Goal: Communication & Community: Answer question/provide support

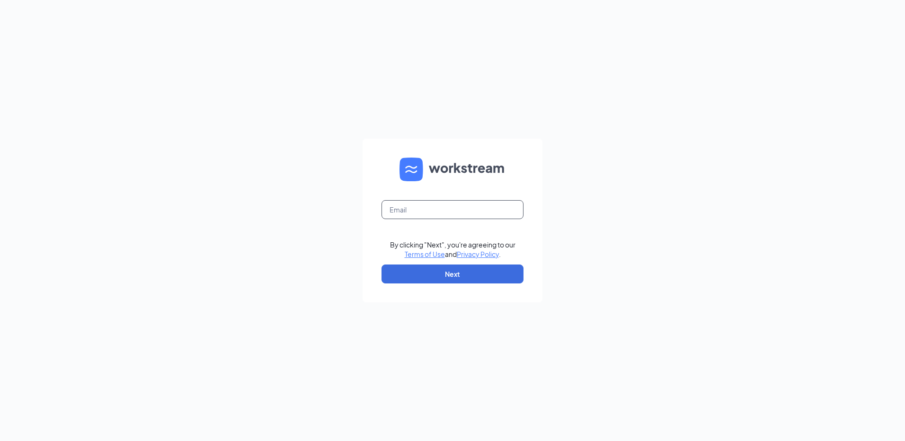
click at [454, 209] on input "text" at bounding box center [452, 209] width 142 height 19
type input "[EMAIL_ADDRESS][DOMAIN_NAME]"
click at [465, 274] on button "Next" at bounding box center [452, 273] width 142 height 19
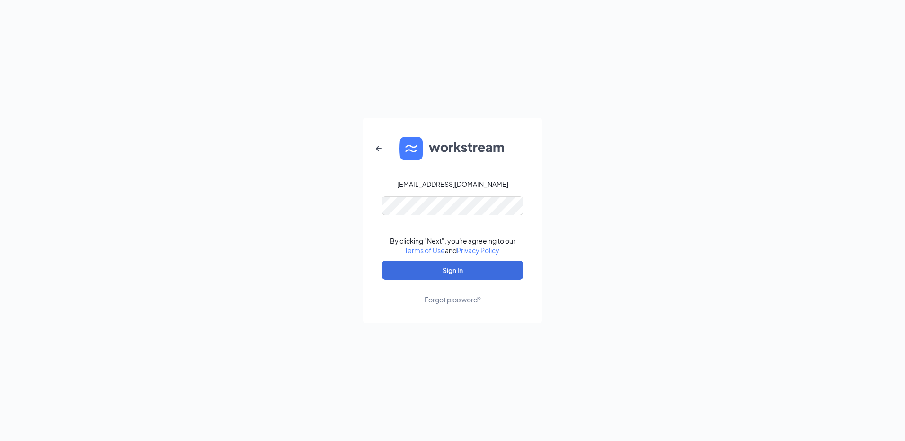
click at [341, 228] on div "[EMAIL_ADDRESS][DOMAIN_NAME] By clicking "Next", you're agreeing to our Terms o…" at bounding box center [452, 220] width 905 height 441
click at [452, 269] on button "Sign In" at bounding box center [452, 270] width 142 height 19
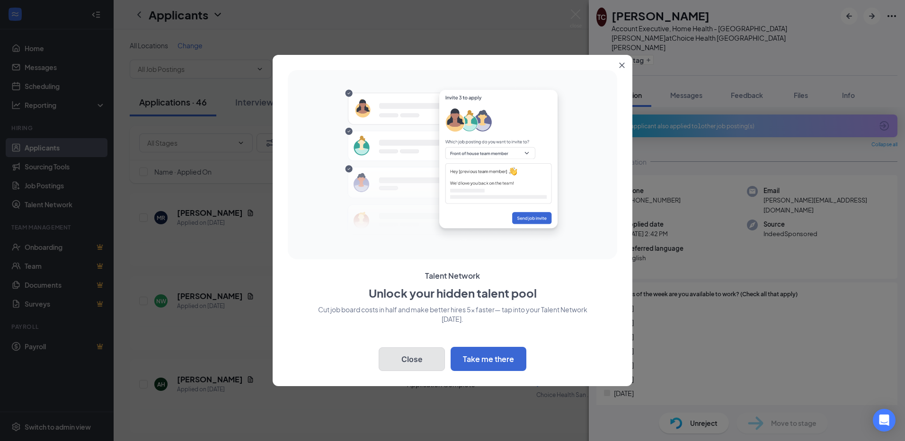
click at [408, 365] on button "Close" at bounding box center [411, 359] width 66 height 24
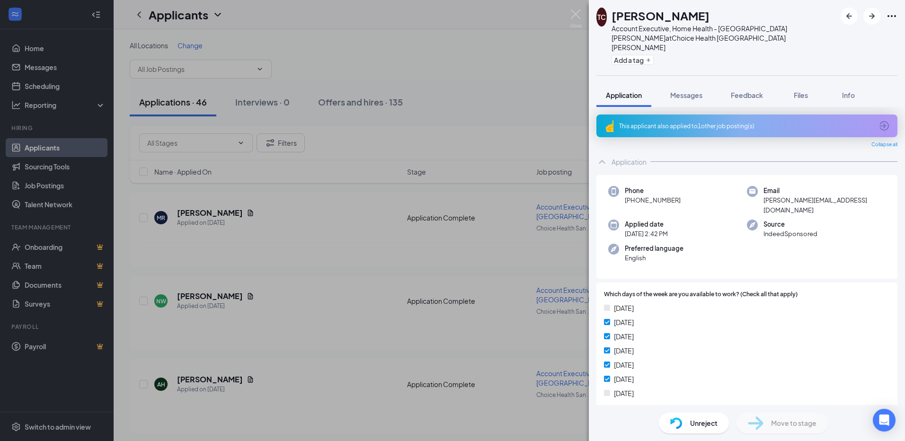
click at [321, 216] on div "TC TRACY CHITWOOD Account Executive, Home Health - San Luis Obispo at Choice He…" at bounding box center [452, 220] width 905 height 441
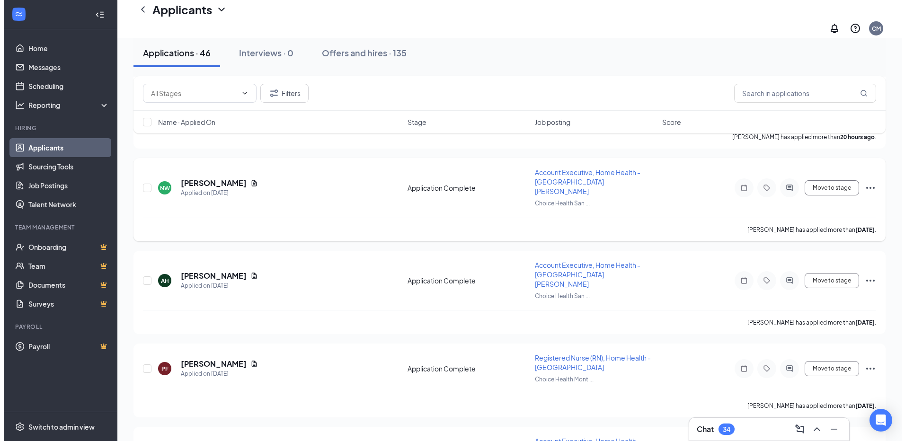
scroll to position [142, 0]
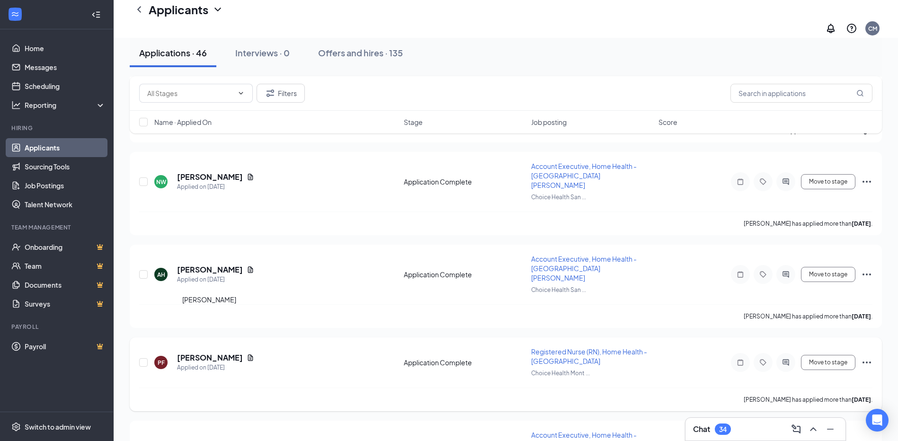
click at [238, 352] on h5 "Pamela Fernandez" at bounding box center [210, 357] width 66 height 10
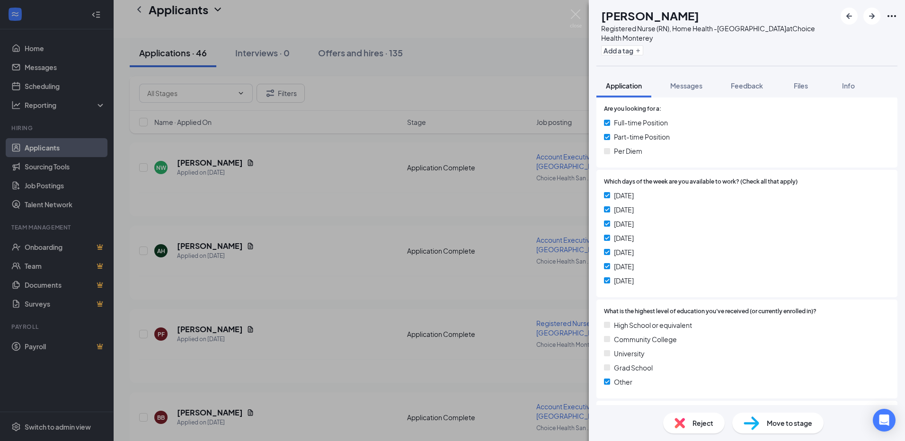
scroll to position [41, 0]
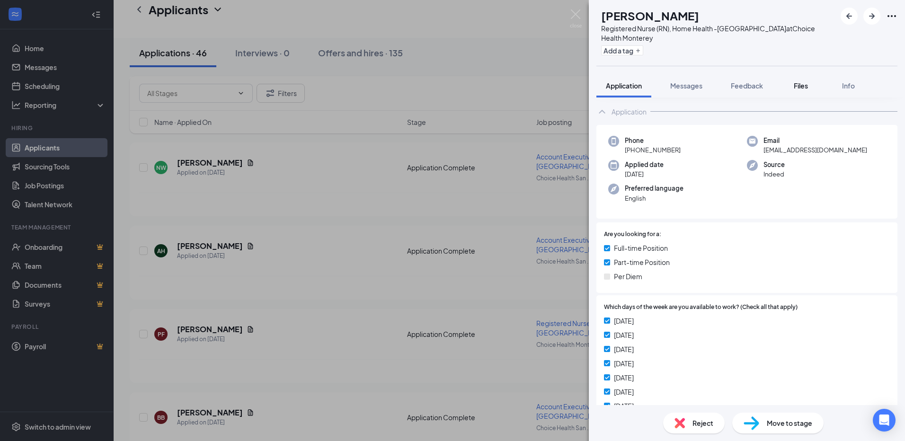
click at [806, 87] on span "Files" at bounding box center [800, 85] width 14 height 9
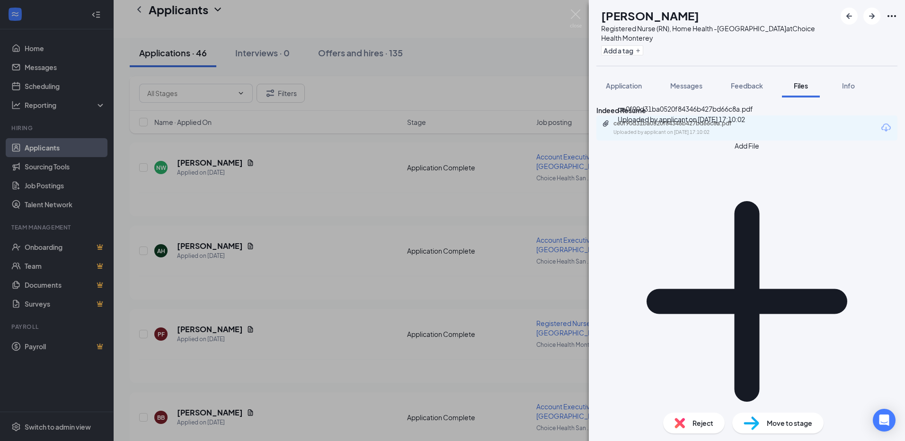
click at [729, 127] on div "ce0f90d31ba0520f84346b427bd66c8a.pdf" at bounding box center [679, 124] width 132 height 8
click at [335, 226] on div "PF Pamela Fernandez Registered Nurse (RN), Home Health -Monterey at Choice Heal…" at bounding box center [452, 220] width 905 height 441
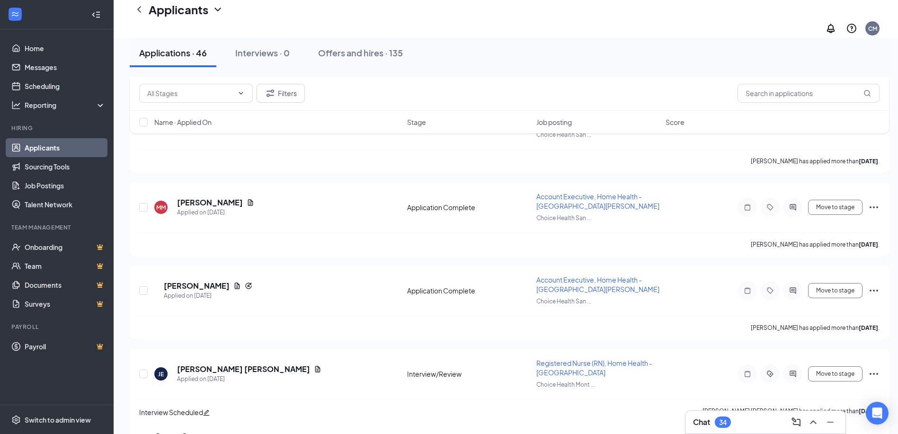
scroll to position [804, 0]
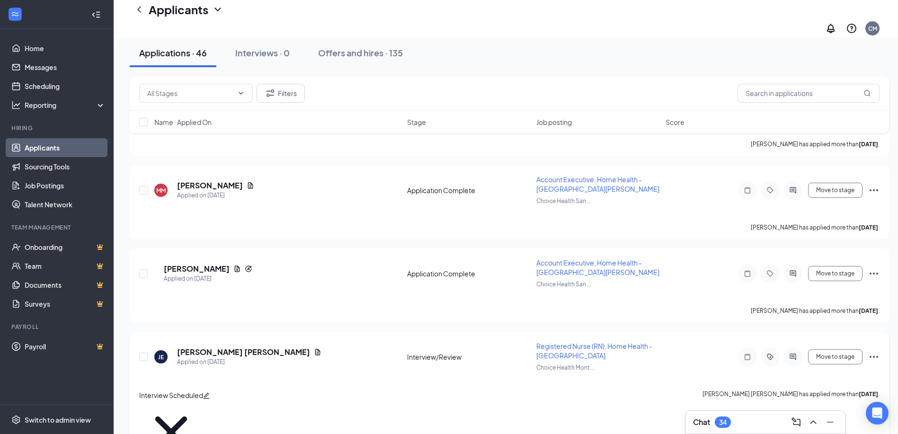
click at [554, 342] on span "Registered Nurse (RN), Home Health -Monterey" at bounding box center [594, 351] width 116 height 18
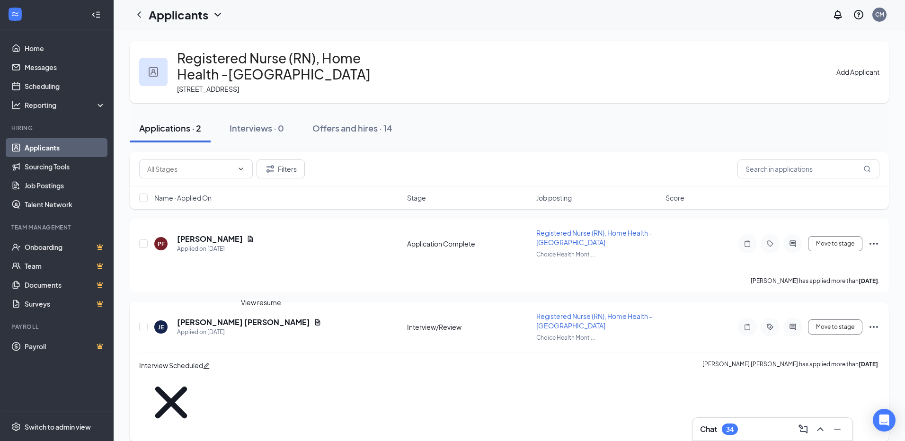
click at [314, 323] on icon "Document" at bounding box center [318, 322] width 8 height 8
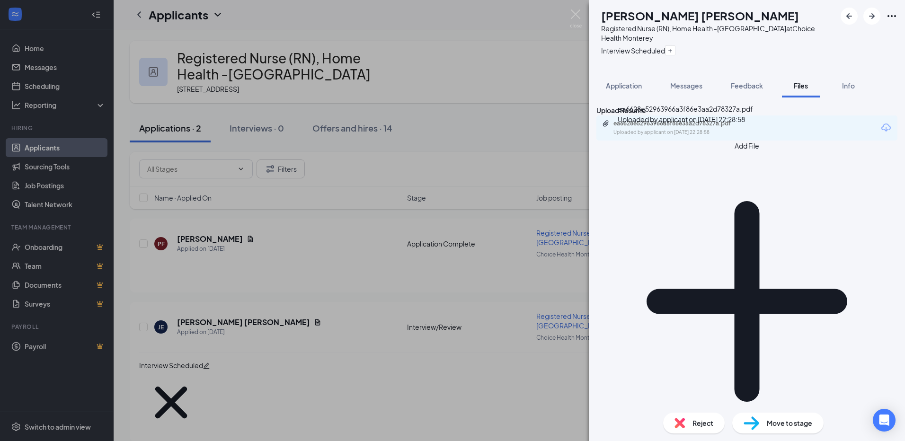
click at [660, 136] on div "Uploaded by applicant on Sep 10, 2025 at 22:28:58" at bounding box center [684, 133] width 142 height 8
click at [326, 349] on div "JE Jose Paolo Estrellado Registered Nurse (RN), Home Health -Monterey at Choice…" at bounding box center [452, 220] width 905 height 441
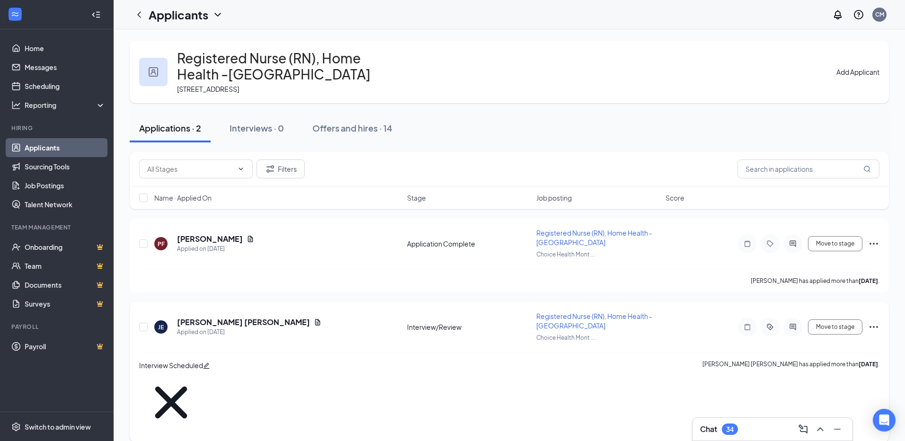
click at [547, 320] on span "Registered Nurse (RN), Home Health -Monterey" at bounding box center [594, 321] width 116 height 18
click at [792, 326] on icon "ActiveChat" at bounding box center [792, 327] width 6 height 6
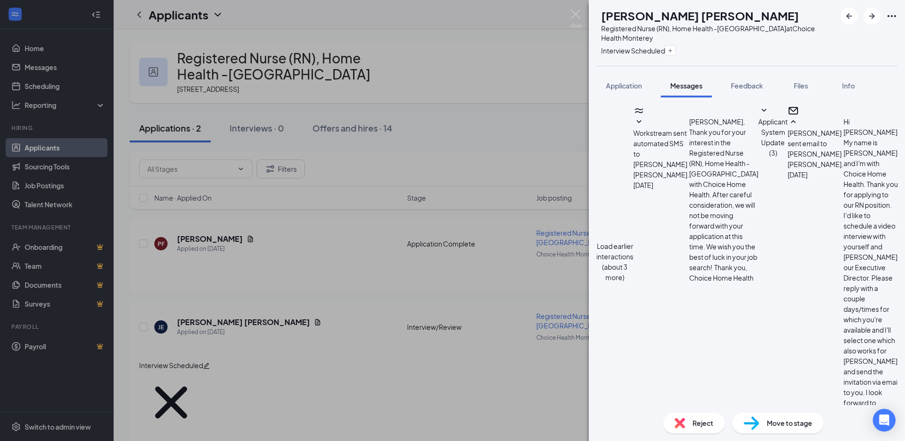
click at [685, 418] on textarea at bounding box center [651, 446] width 111 height 57
click at [707, 418] on textarea "Hello Jose, Thank you for your interest in our agency. How long have you had yo…" at bounding box center [651, 446] width 111 height 57
type textarea "Hello Jose, Thank you for your interest in our agency. How long have you had yo…"
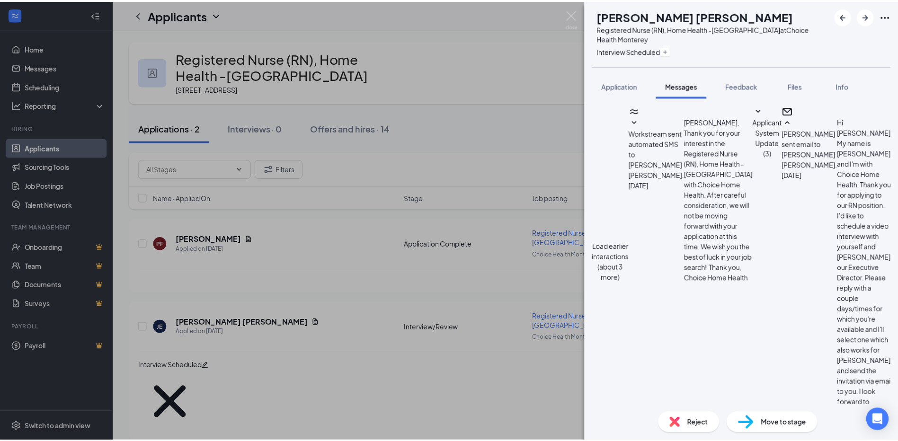
scroll to position [408, 0]
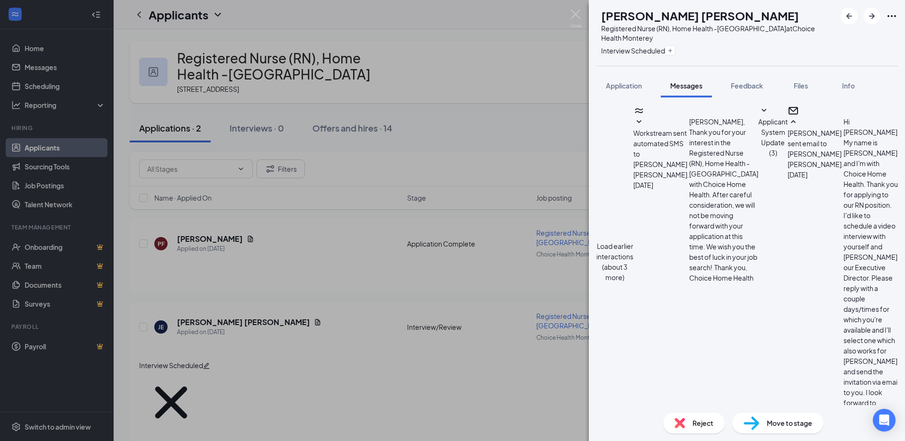
click at [331, 252] on div "JE Jose Paolo Estrellado Registered Nurse (RN), Home Health -Monterey at Choice…" at bounding box center [452, 220] width 905 height 441
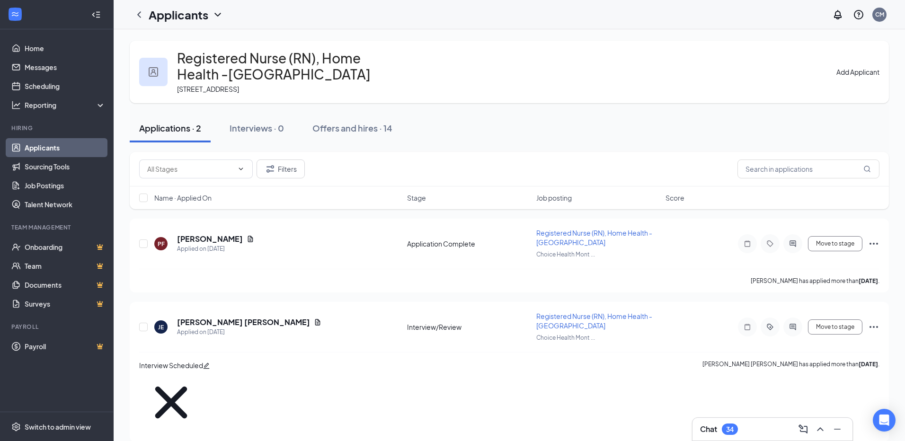
click at [170, 125] on div "Applications · 2" at bounding box center [170, 128] width 62 height 12
click at [329, 131] on div "Offers and hires · 14" at bounding box center [352, 128] width 80 height 12
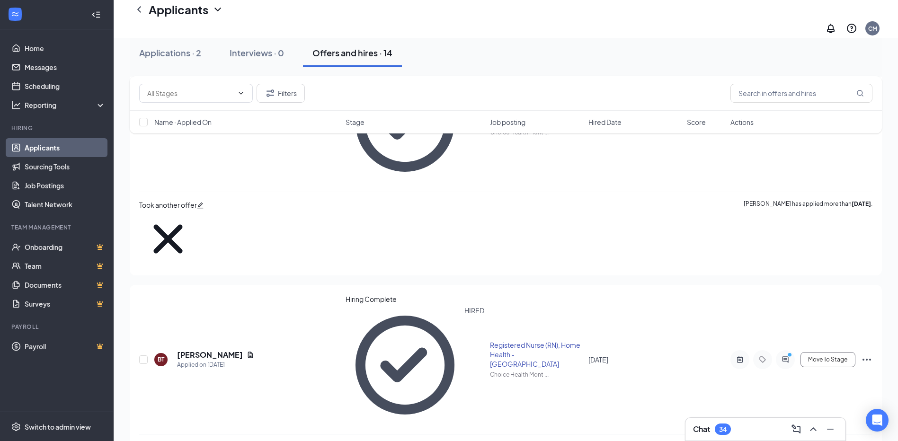
scroll to position [926, 0]
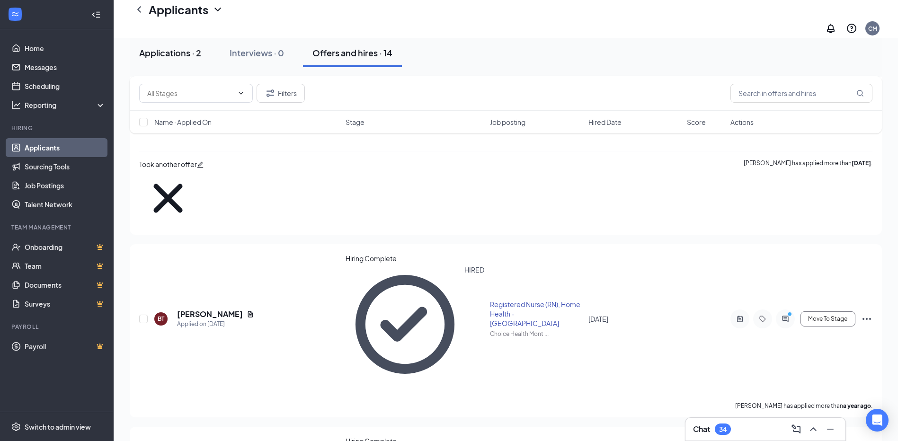
click at [176, 54] on div "Applications · 2" at bounding box center [170, 53] width 62 height 12
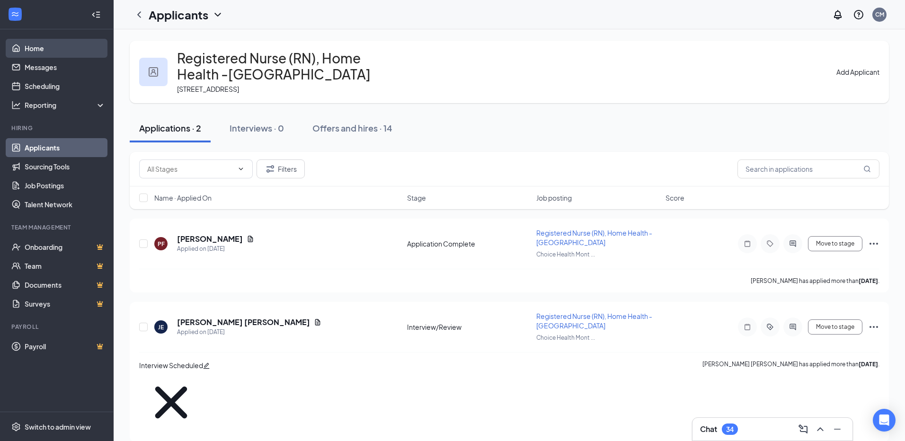
click at [33, 47] on link "Home" at bounding box center [65, 48] width 81 height 19
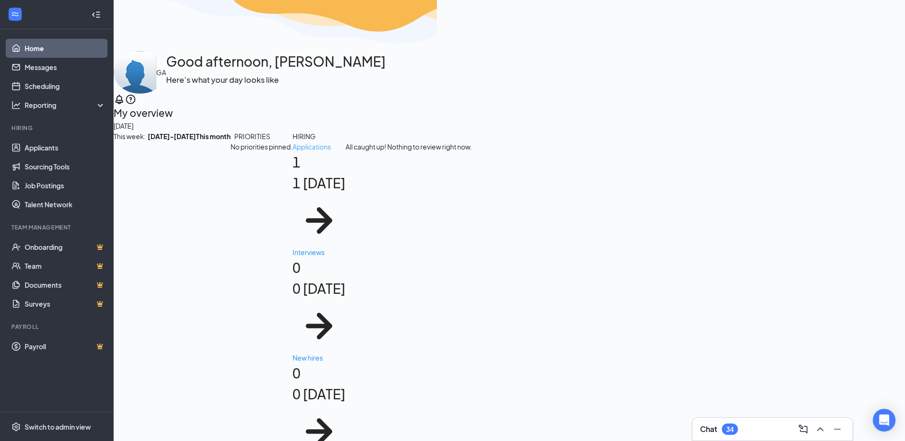
click at [292, 194] on div "1 today" at bounding box center [318, 183] width 53 height 21
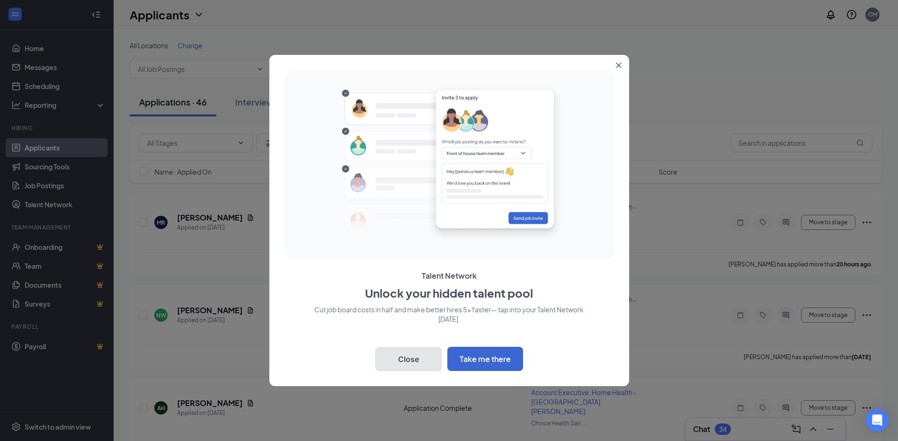
click at [406, 355] on button "Close" at bounding box center [408, 359] width 66 height 24
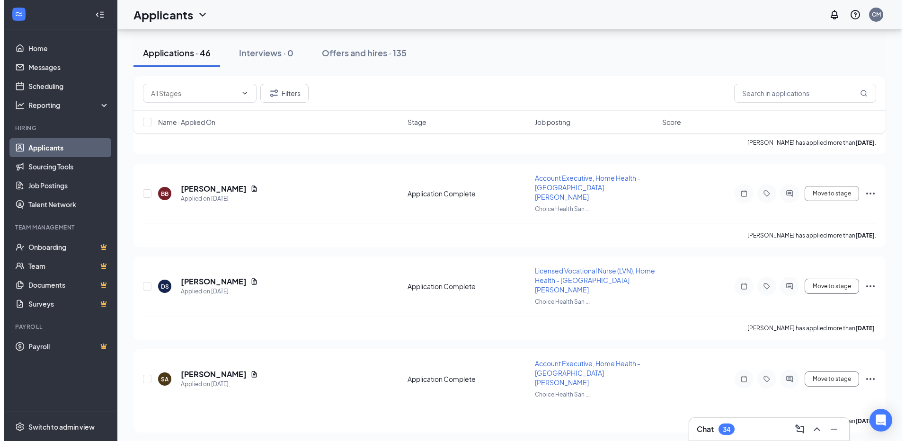
scroll to position [426, 0]
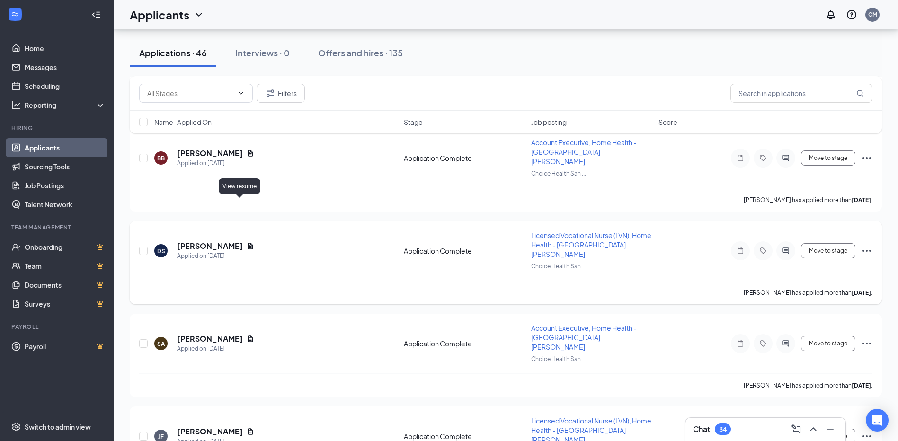
click at [248, 243] on icon "Document" at bounding box center [250, 246] width 5 height 6
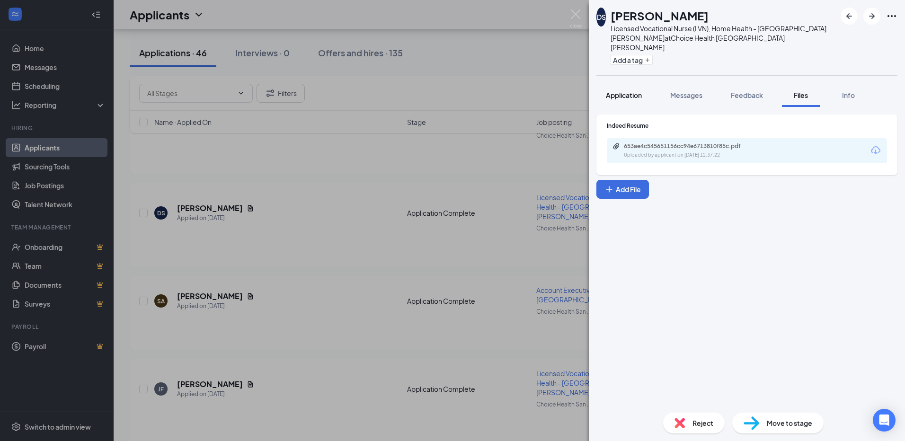
click at [616, 91] on span "Application" at bounding box center [624, 95] width 36 height 9
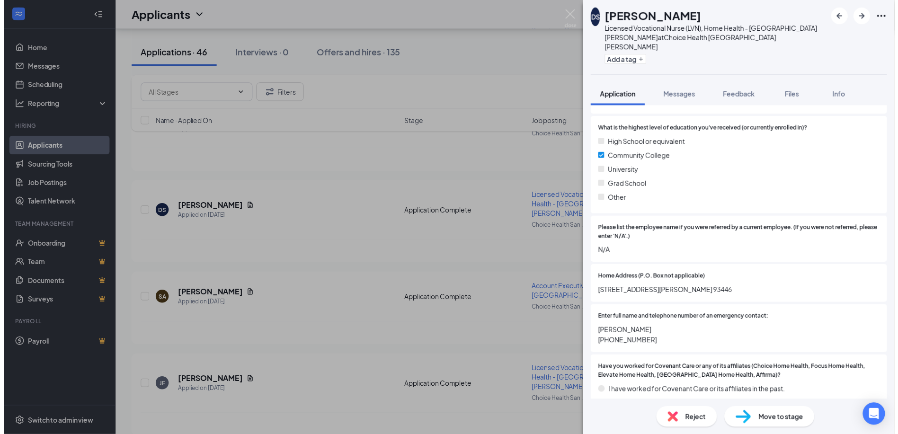
scroll to position [331, 0]
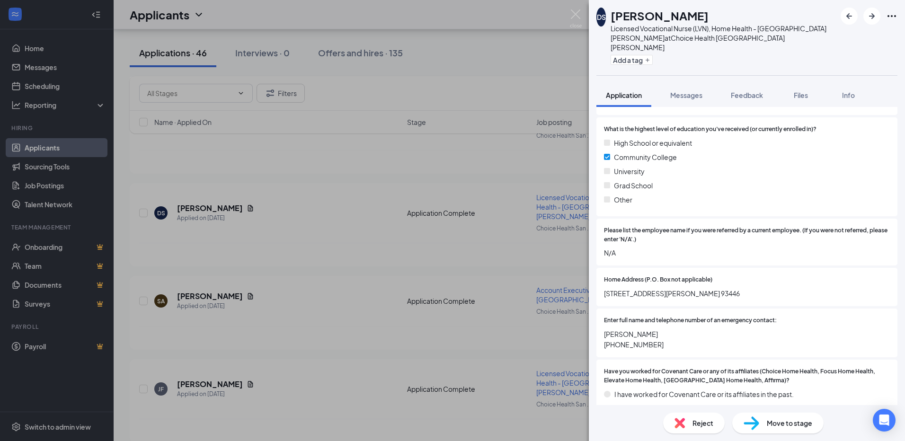
click at [332, 254] on div "DS Danelle Salazar Licensed Vocational Nurse (LVN), Home Health - San Luis Obis…" at bounding box center [452, 220] width 905 height 441
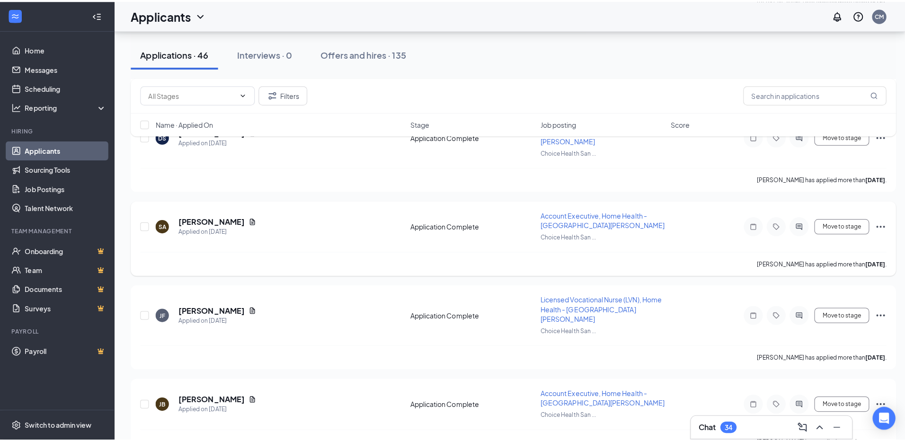
scroll to position [520, 0]
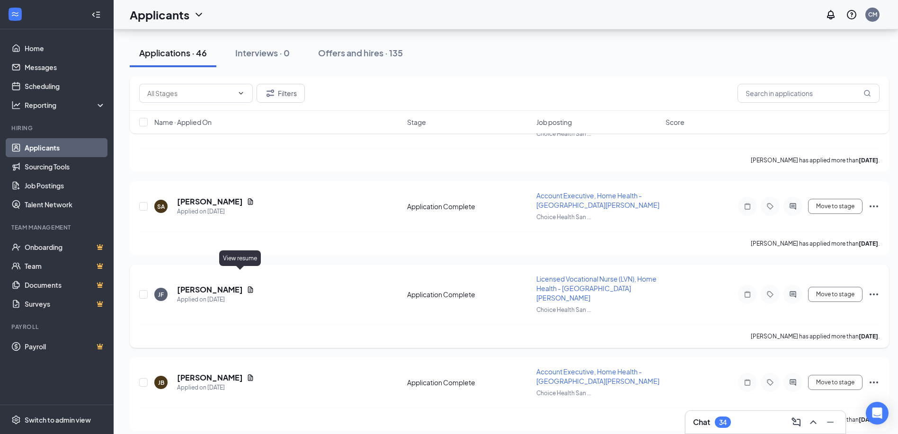
click at [246, 286] on icon "Document" at bounding box center [250, 290] width 8 height 8
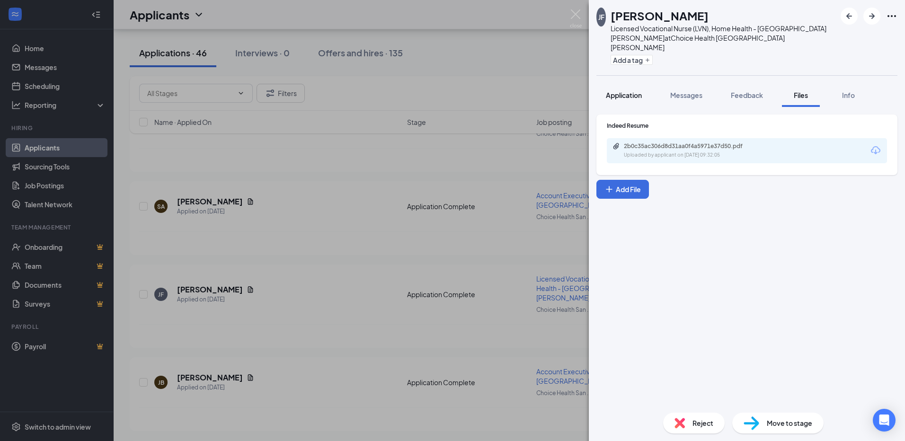
click at [630, 91] on span "Application" at bounding box center [624, 95] width 36 height 9
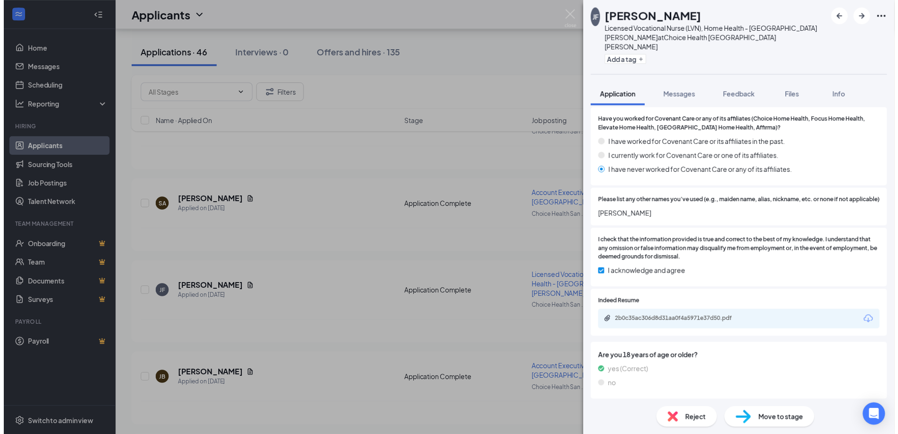
scroll to position [575, 0]
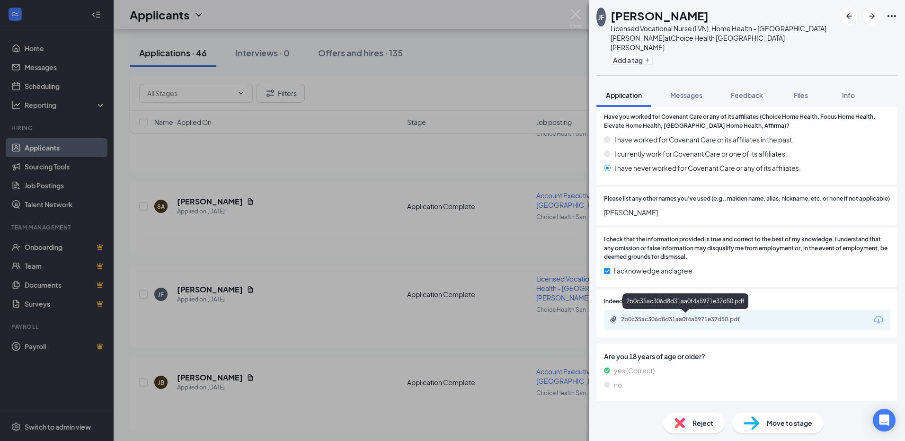
click at [625, 319] on div "2b0c35ac306d8d31aa0f4a5971e37d50.pdf" at bounding box center [687, 320] width 132 height 8
click at [318, 326] on div "JF Janessa Forbes Licensed Vocational Nurse (LVN), Home Health - San Luis Obisp…" at bounding box center [452, 220] width 905 height 441
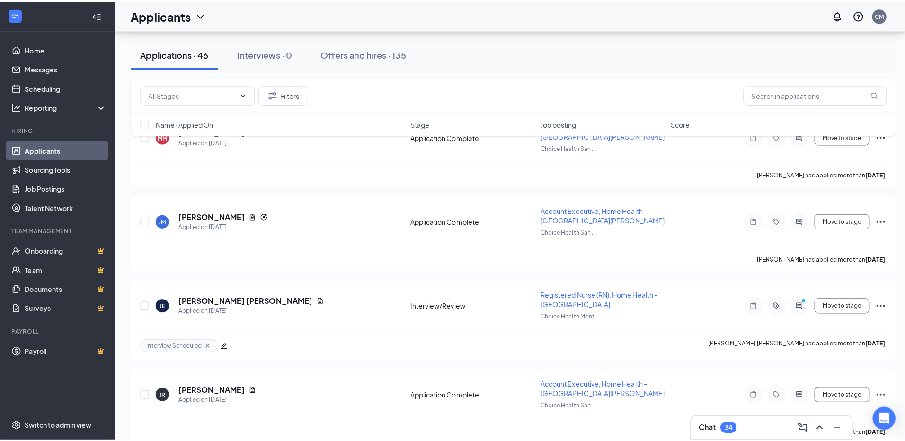
scroll to position [852, 0]
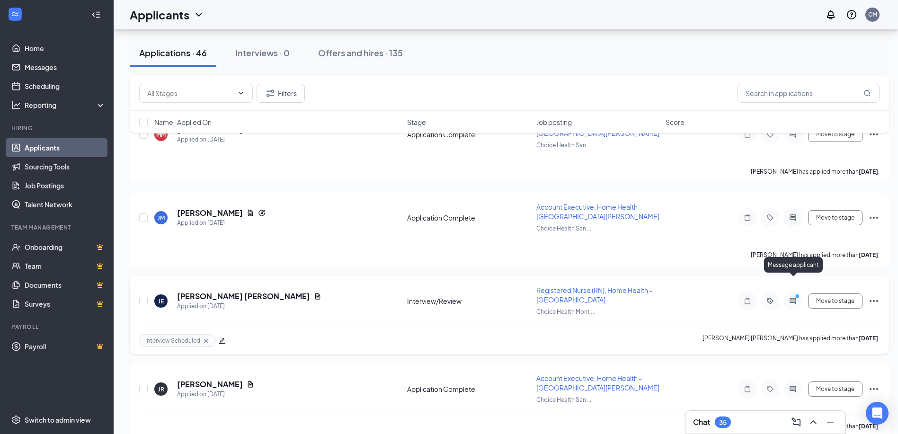
click at [795, 293] on icon "PrimaryDot" at bounding box center [797, 297] width 11 height 8
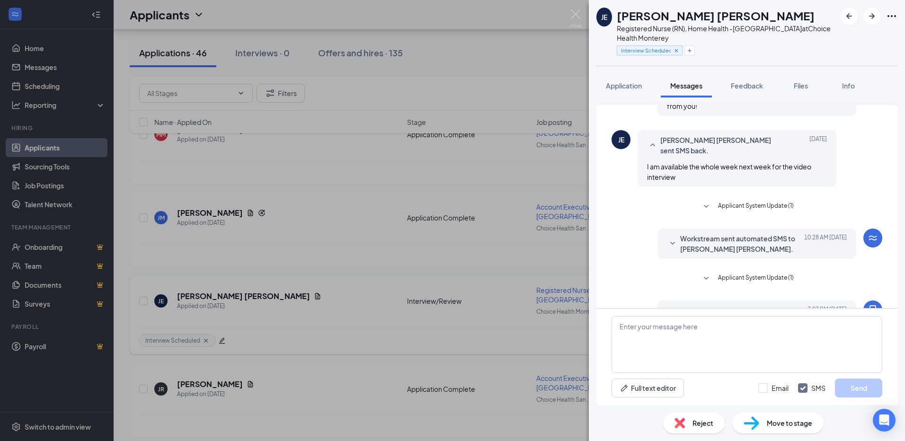
scroll to position [415, 0]
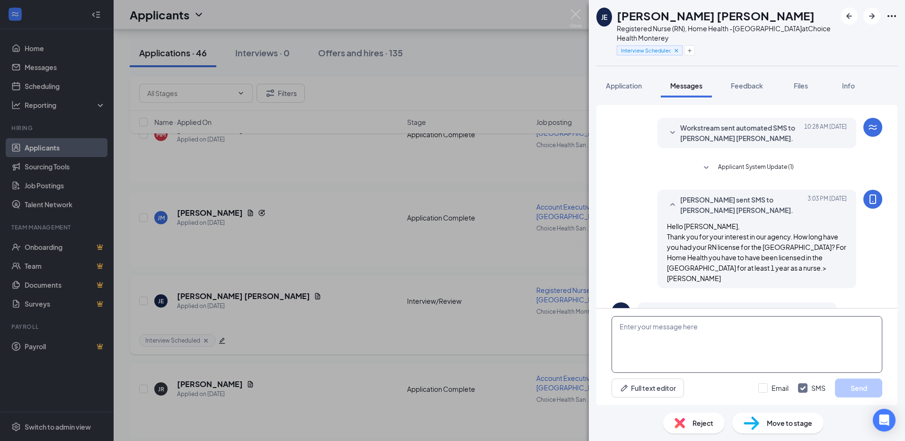
click at [646, 332] on textarea at bounding box center [746, 344] width 271 height 57
type textarea "was it in another state other than California.?"
drag, startPoint x: 859, startPoint y: 383, endPoint x: 726, endPoint y: 357, distance: 135.5
click at [855, 383] on button "Send" at bounding box center [858, 387] width 47 height 19
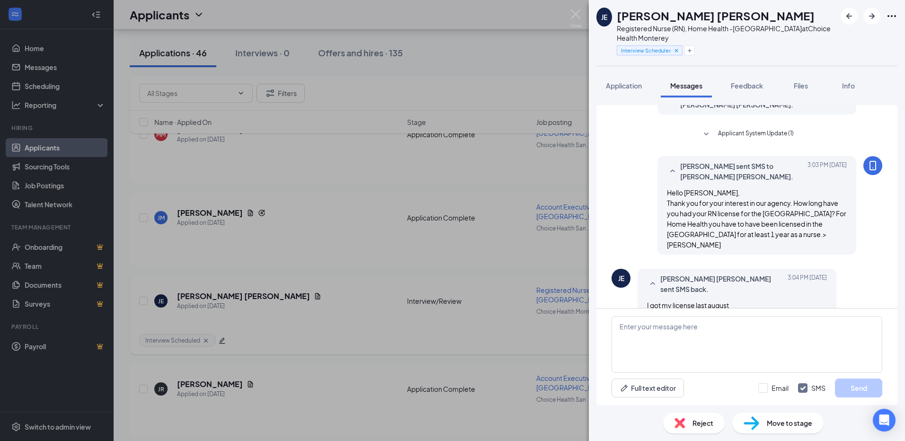
scroll to position [475, 0]
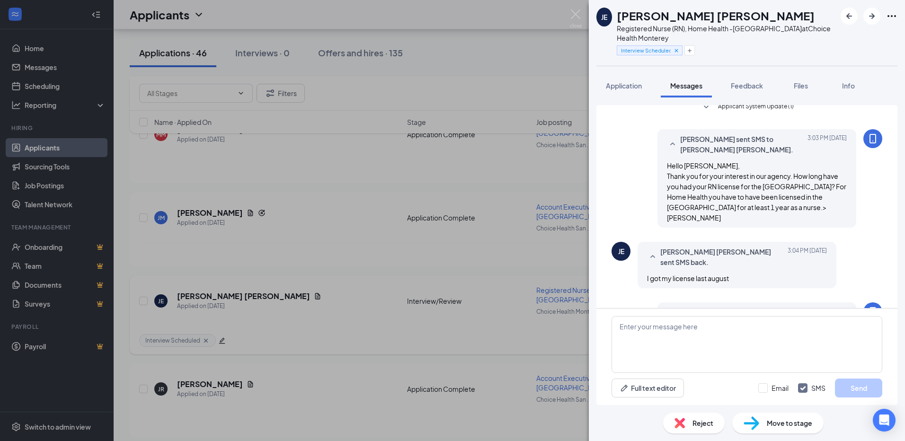
click at [431, 307] on div "JE Jose Paolo Estrellado Registered Nurse (RN), Home Health -Monterey at Choice…" at bounding box center [452, 220] width 905 height 441
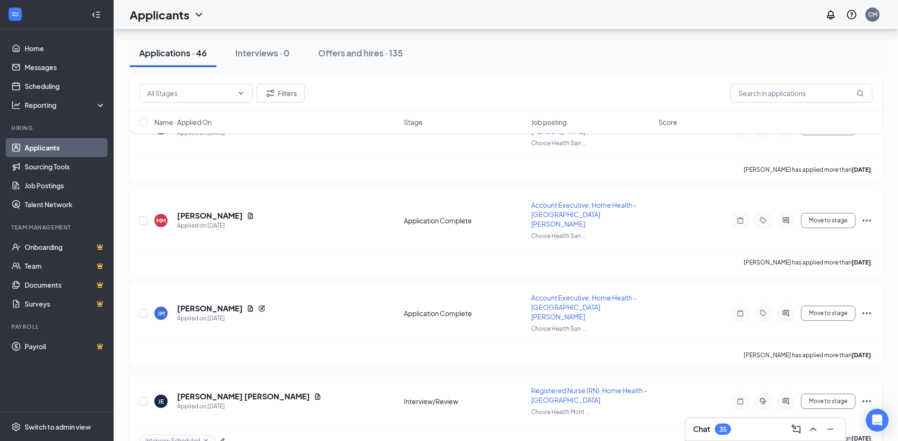
scroll to position [852, 0]
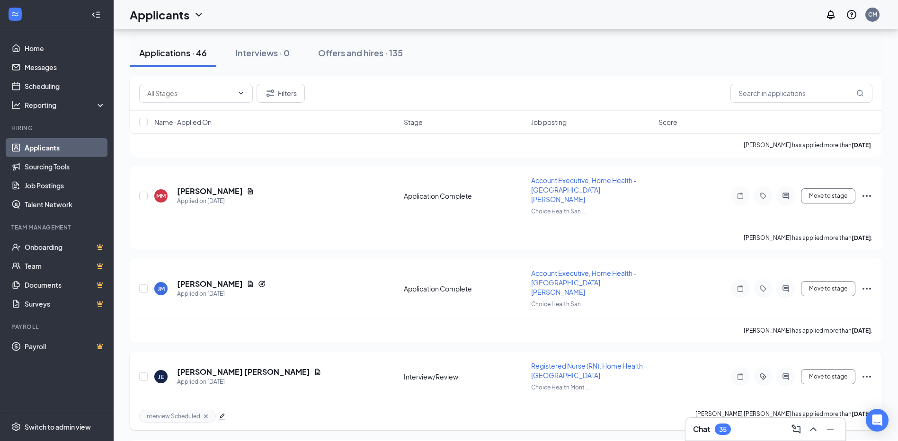
click at [173, 412] on span "Interview Scheduled" at bounding box center [172, 416] width 55 height 8
click at [705, 425] on h3 "Chat" at bounding box center [701, 429] width 17 height 10
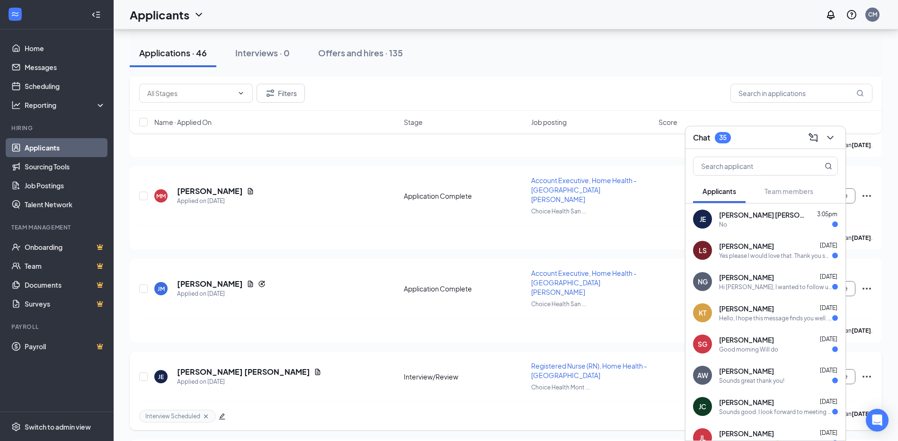
click at [415, 402] on div "Interview Scheduled Jose Paolo Estrellado has applied more than 5 days ago ." at bounding box center [505, 416] width 733 height 28
click at [526, 402] on div "Interview Scheduled Jose Paolo Estrellado has applied more than 5 days ago ." at bounding box center [505, 416] width 733 height 28
click at [827, 135] on icon "ChevronDown" at bounding box center [829, 137] width 11 height 11
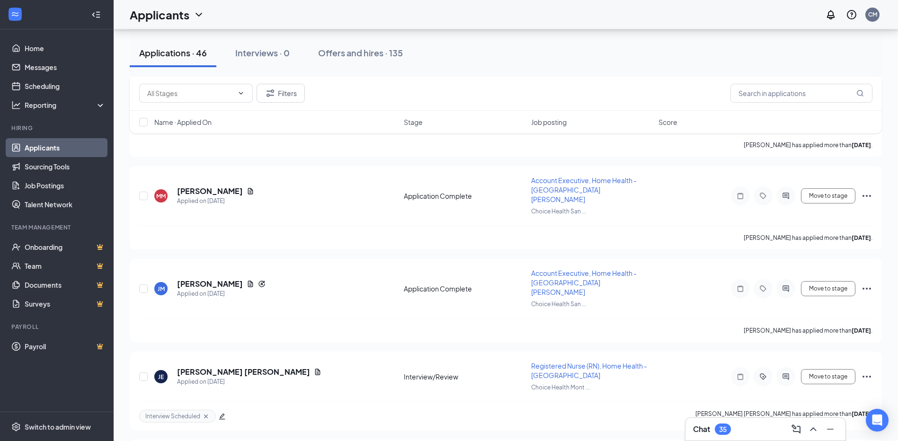
click at [640, 361] on div "JE Jose Paolo Estrellado Applied on Sep 10 Interview/Review Registered Nurse (R…" at bounding box center [505, 381] width 733 height 41
